Goal: Information Seeking & Learning: Learn about a topic

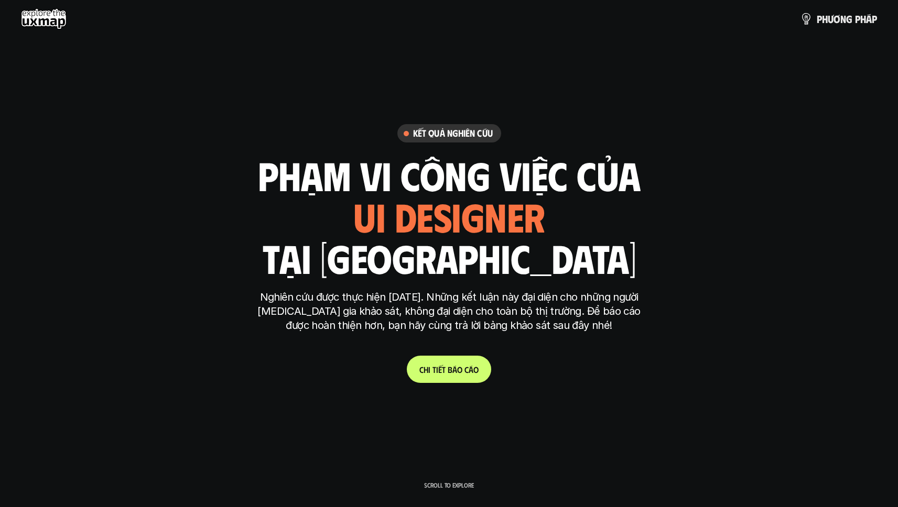
click at [459, 374] on span "o" at bounding box center [459, 370] width 5 height 10
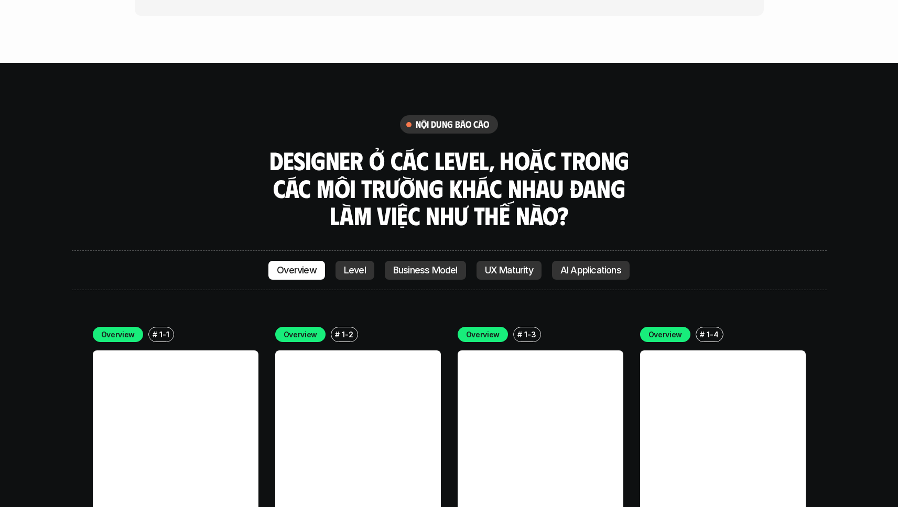
scroll to position [2966, 0]
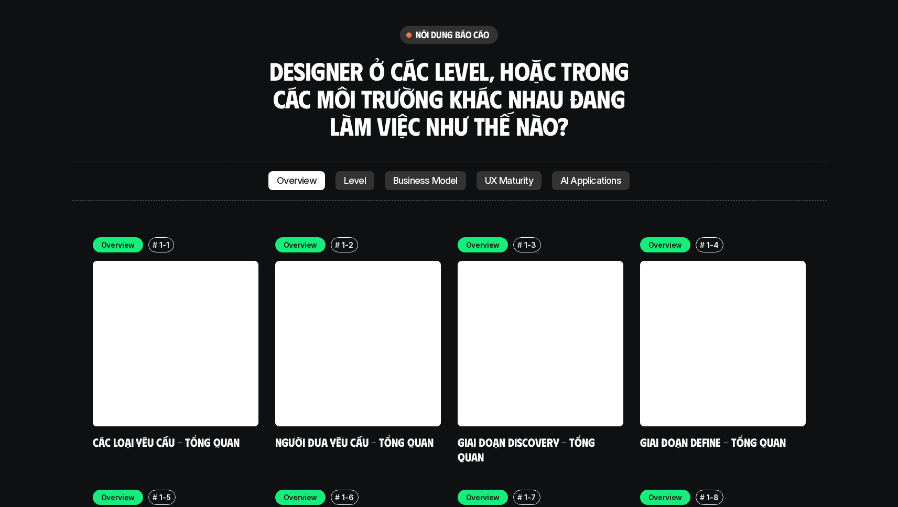
click at [365, 171] on link "Level" at bounding box center [354, 180] width 39 height 19
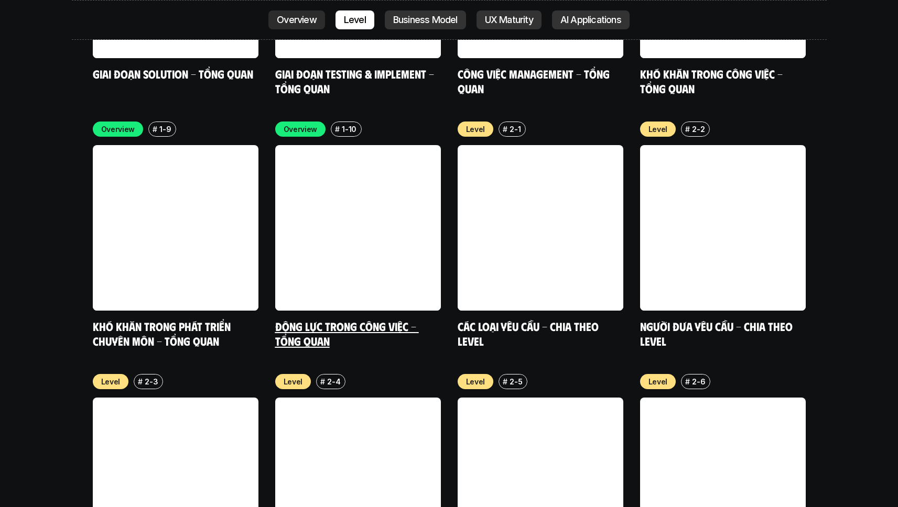
scroll to position [3599, 0]
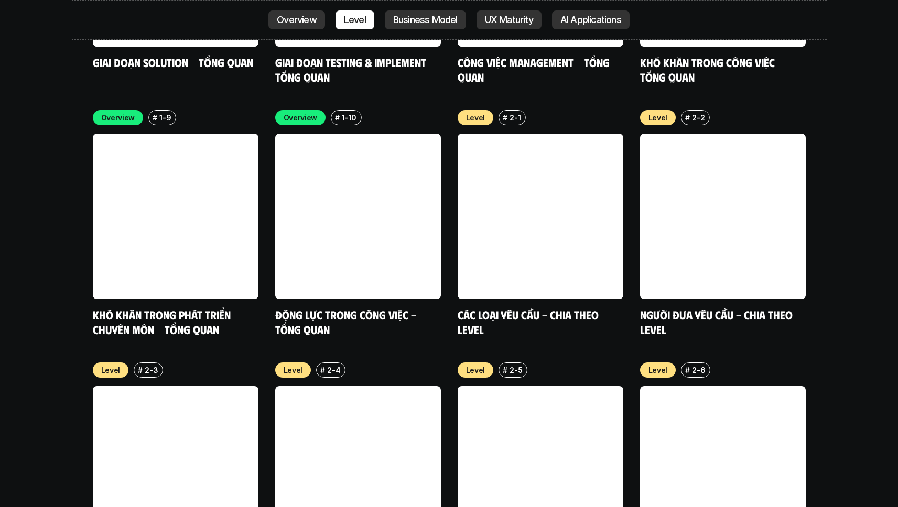
click at [406, 19] on p "Business Model" at bounding box center [425, 20] width 64 height 10
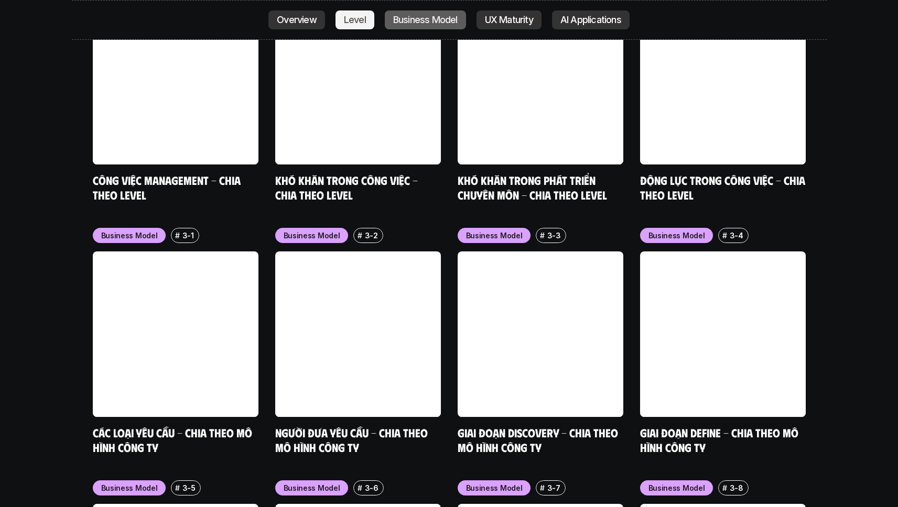
drag, startPoint x: 507, startPoint y: 18, endPoint x: 569, endPoint y: 18, distance: 61.3
click at [508, 18] on link at bounding box center [540, 82] width 166 height 166
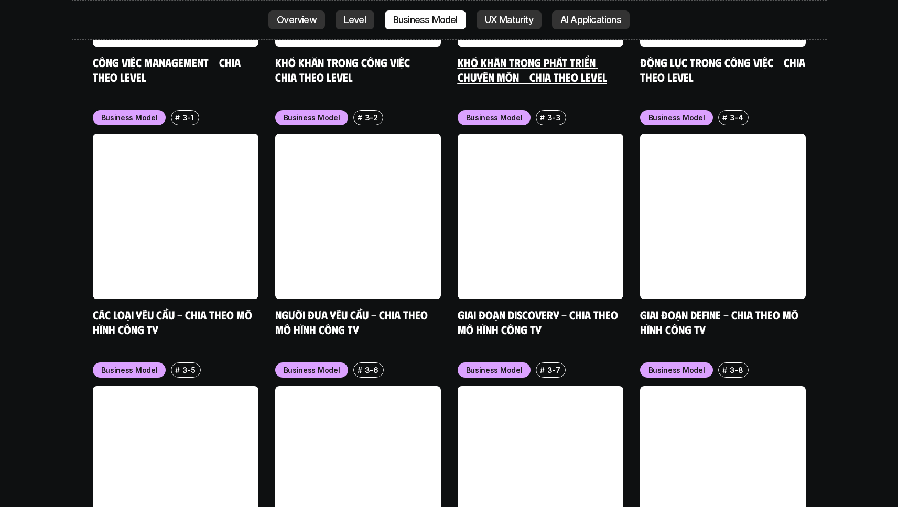
click at [597, 15] on p "AI Applications" at bounding box center [590, 20] width 61 height 10
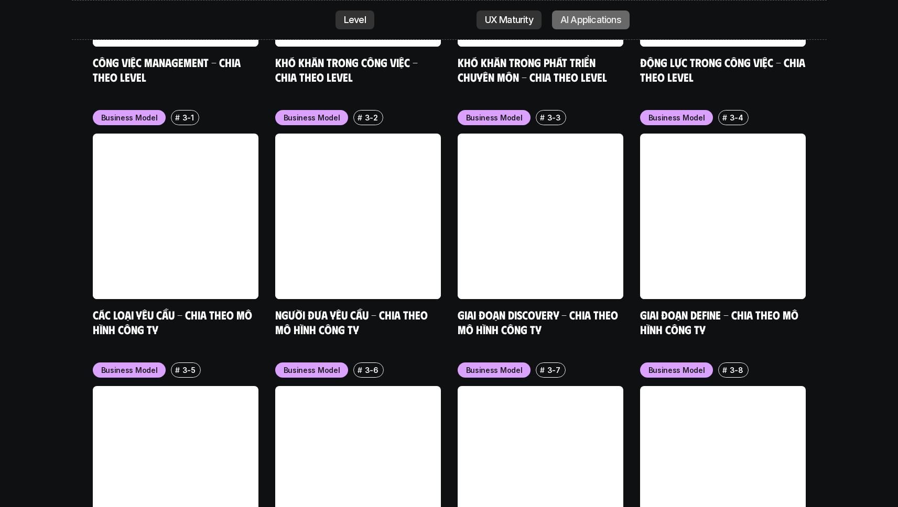
scroll to position [5648, 0]
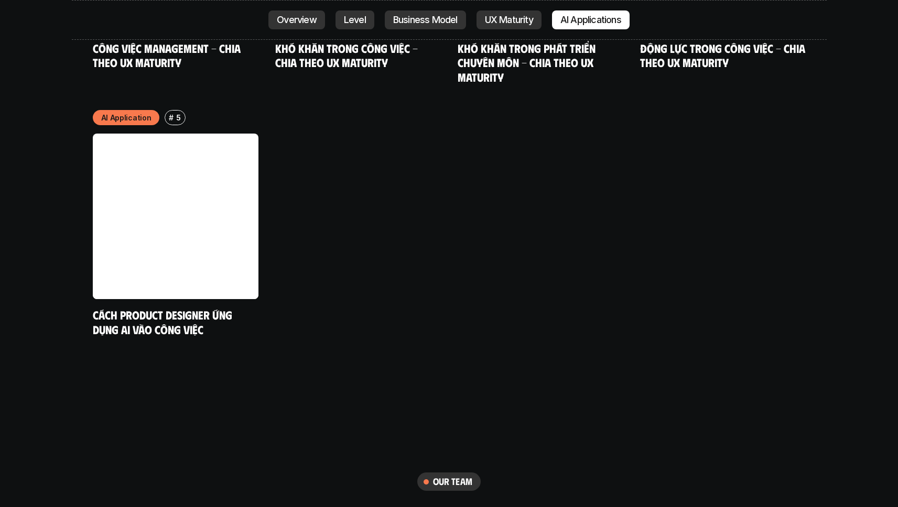
click at [279, 29] on link "Overview" at bounding box center [296, 19] width 57 height 19
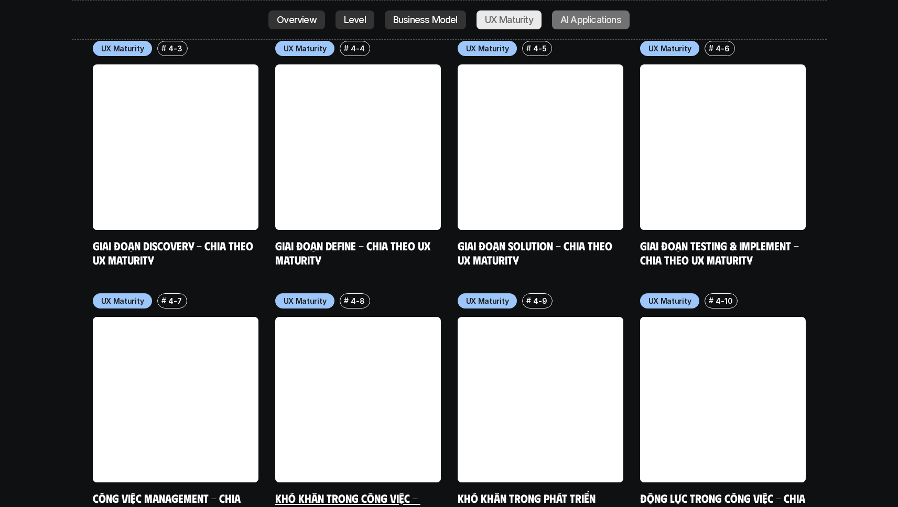
scroll to position [5572, 0]
